Goal: Task Accomplishment & Management: Use online tool/utility

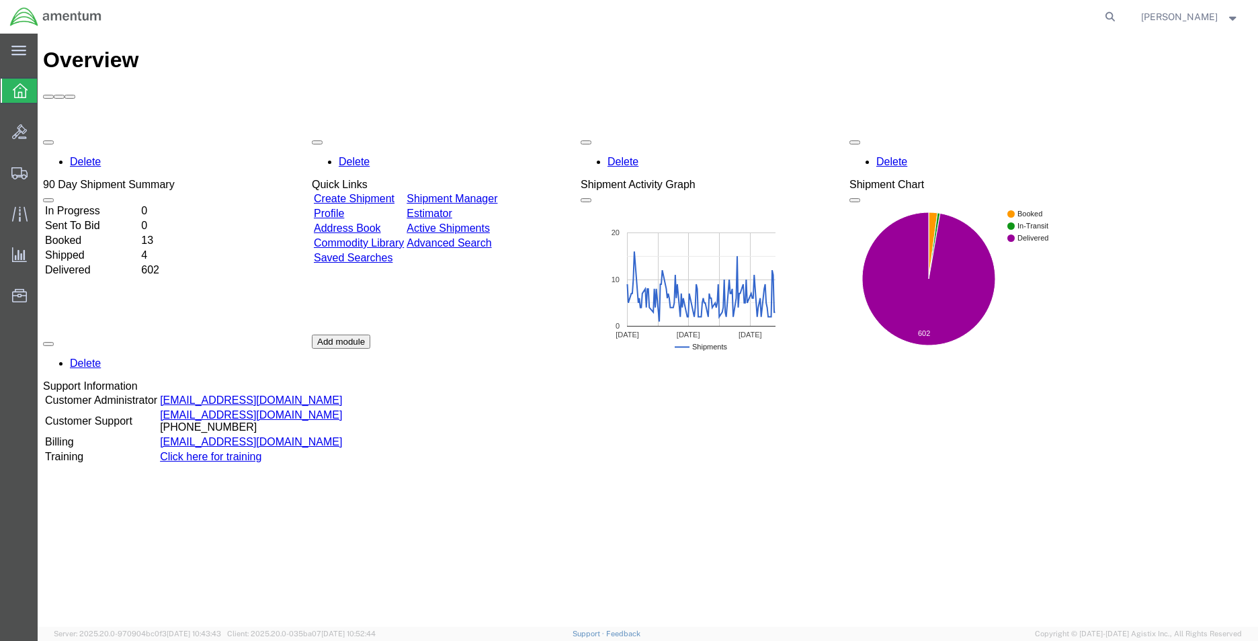
click at [1098, 17] on agx-global-search at bounding box center [907, 17] width 430 height 34
click at [1120, 18] on icon at bounding box center [1110, 16] width 19 height 19
click at [951, 19] on input "search" at bounding box center [896, 17] width 409 height 32
paste input "DCO-25275-169009"
click at [1120, 15] on icon at bounding box center [1110, 16] width 19 height 19
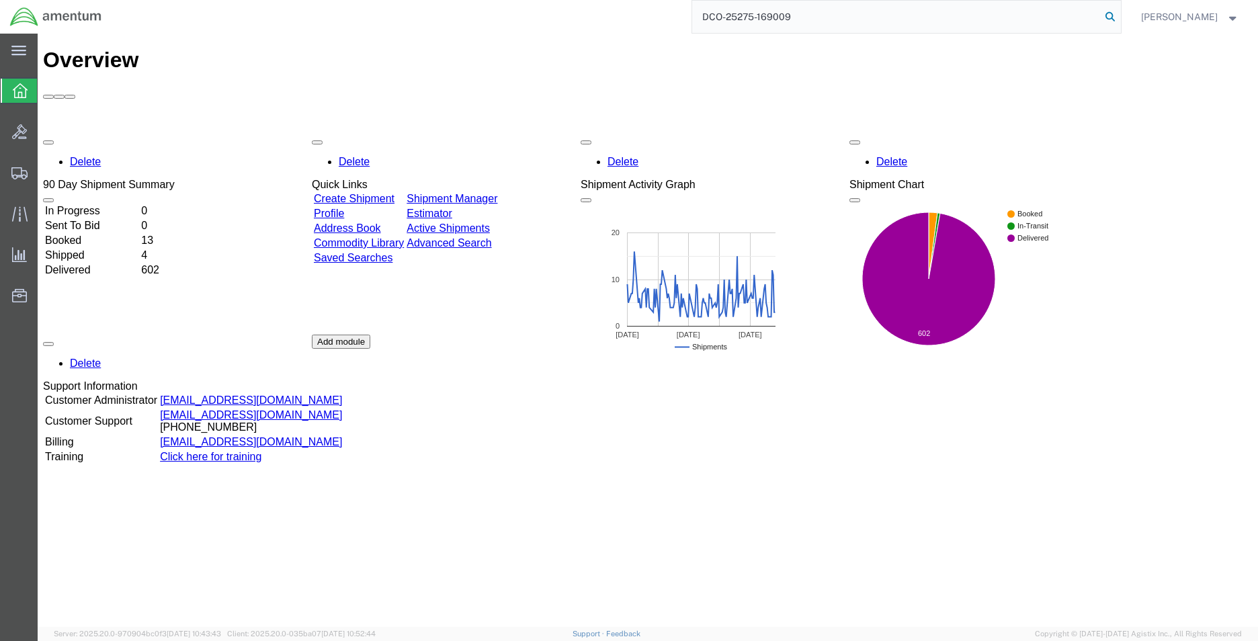
type input "DCO-25275-169009"
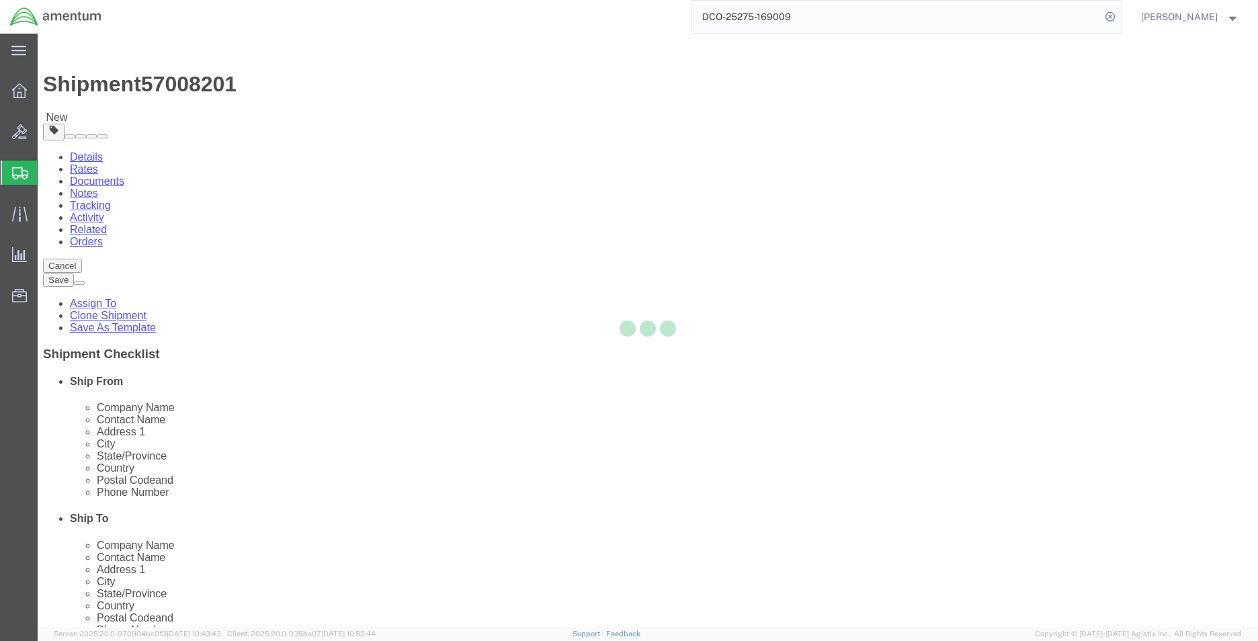
select select "49914"
select select
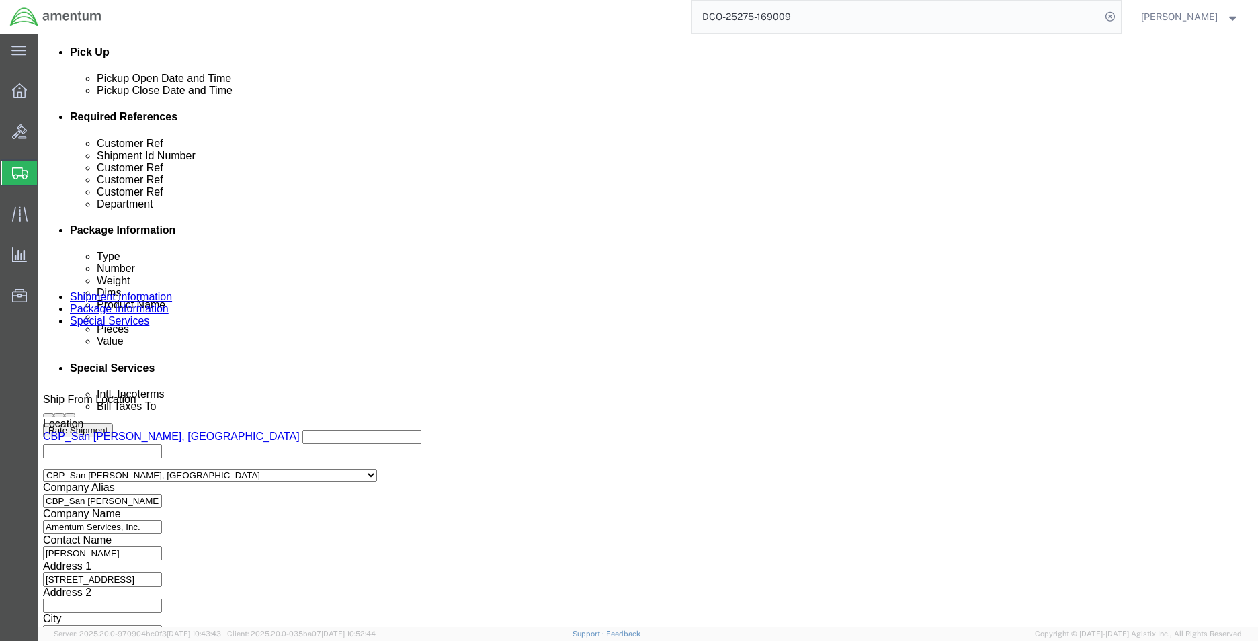
scroll to position [612, 0]
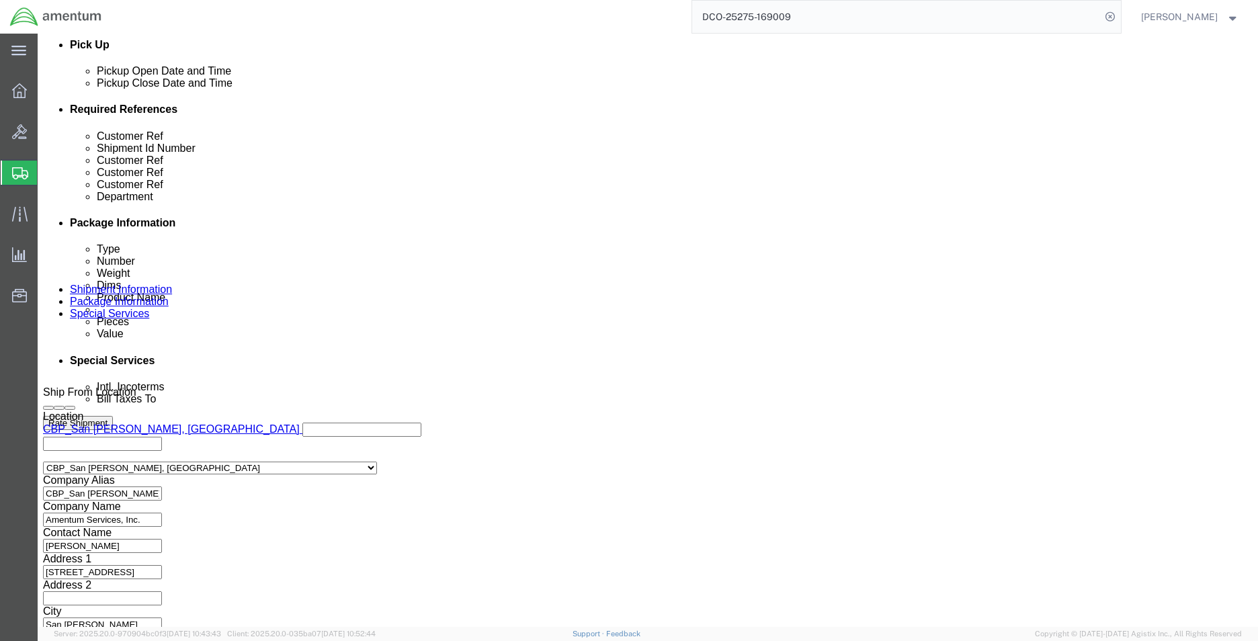
drag, startPoint x: 914, startPoint y: 537, endPoint x: 949, endPoint y: 557, distance: 40.4
click button "Continue"
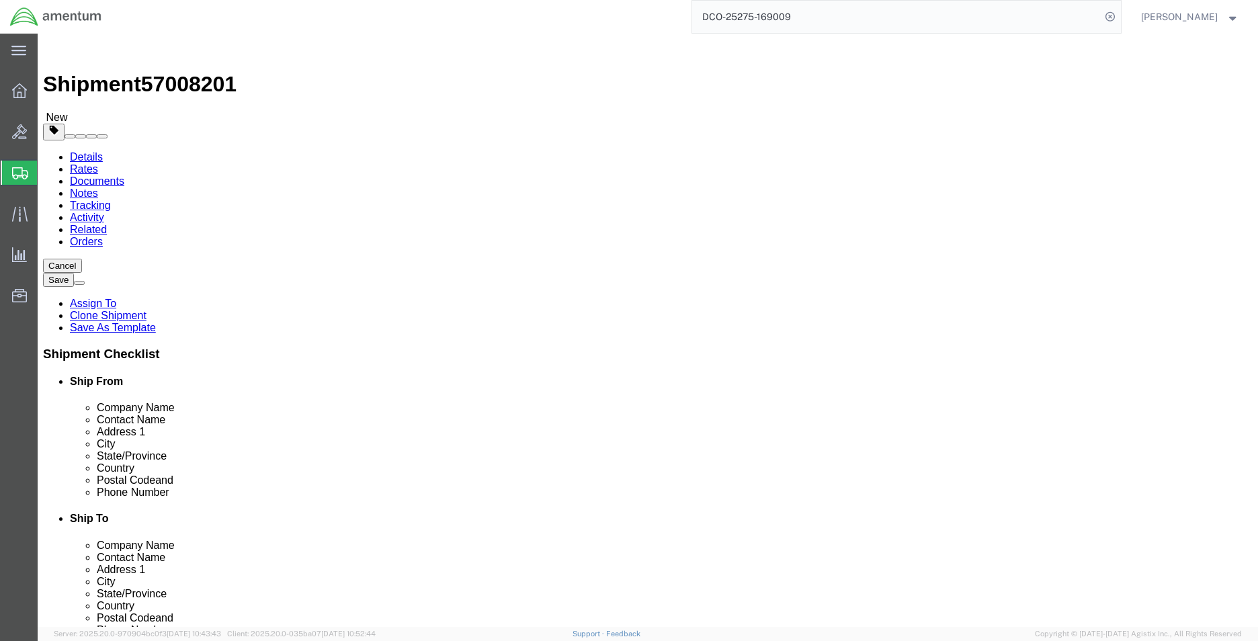
click button "Rate Shipment"
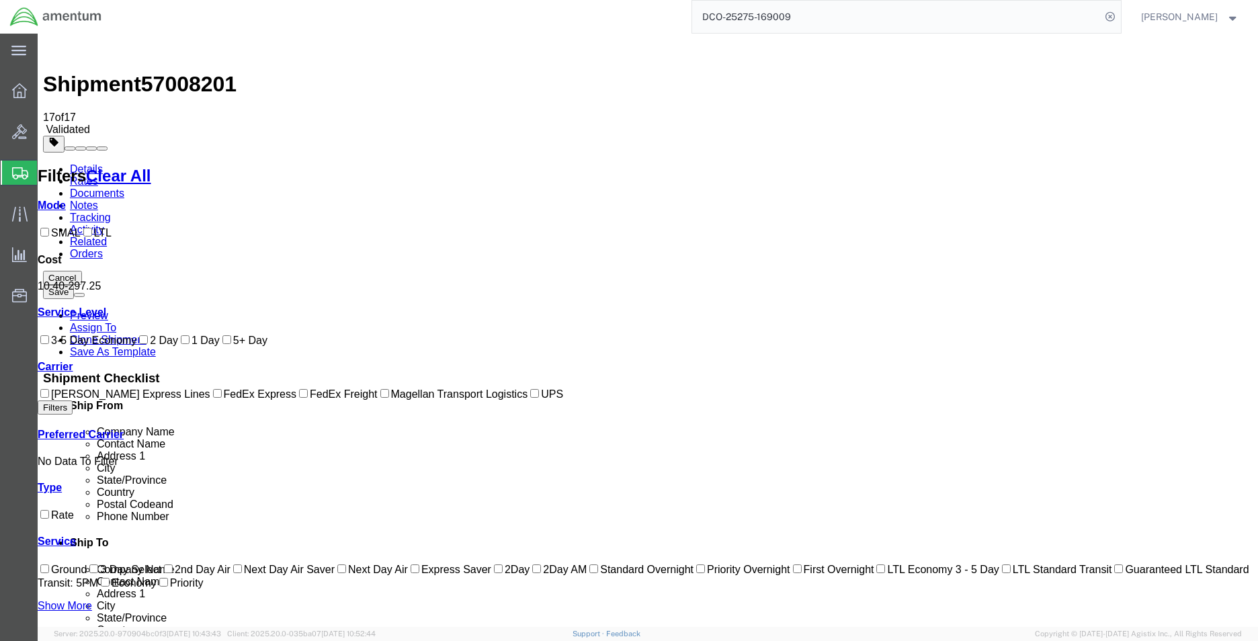
drag, startPoint x: 1146, startPoint y: 86, endPoint x: 1145, endPoint y: 93, distance: 6.9
click at [82, 271] on button "Cancel" at bounding box center [62, 278] width 39 height 14
